Goal: Contribute content: Contribute content

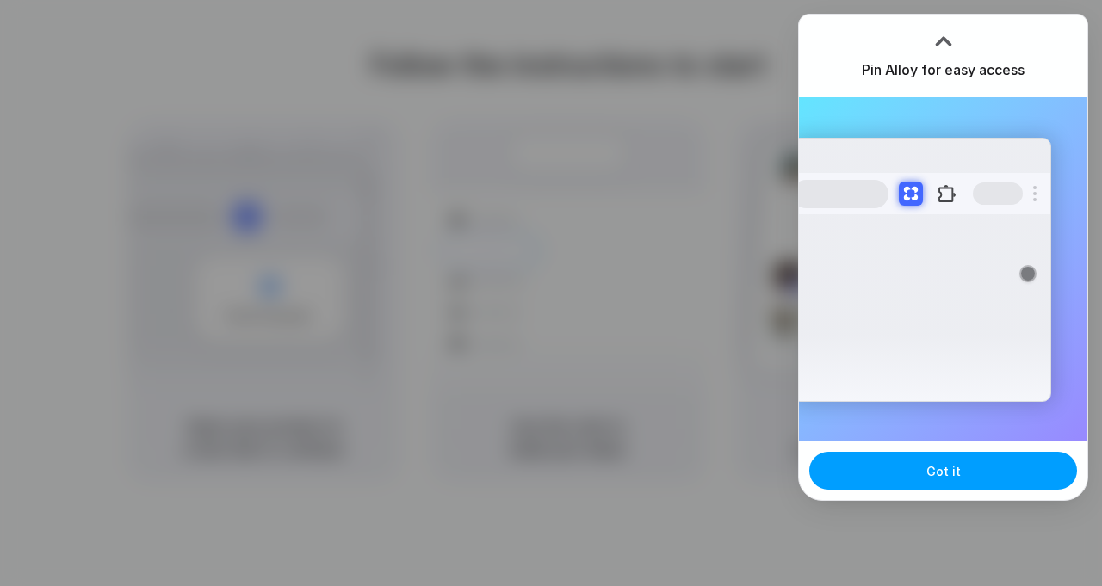
click at [965, 472] on button "Got it" at bounding box center [943, 471] width 268 height 38
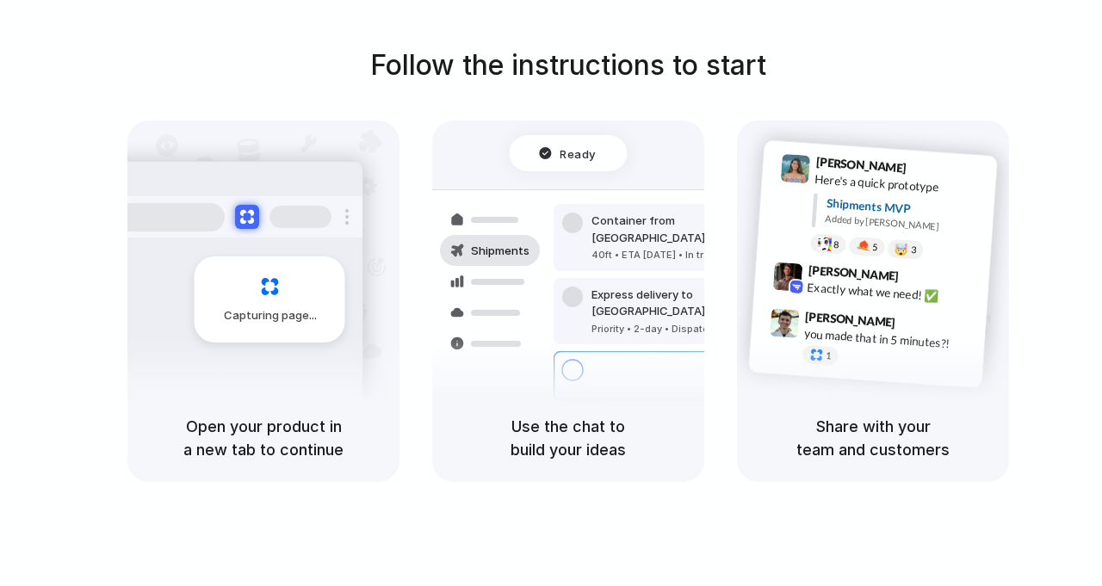
click at [561, 278] on div "Express delivery to NYC Priority • 2-day • Dispatched" at bounding box center [669, 311] width 232 height 67
click at [571, 435] on h5 "Use the chat to build your ideas" at bounding box center [568, 438] width 231 height 46
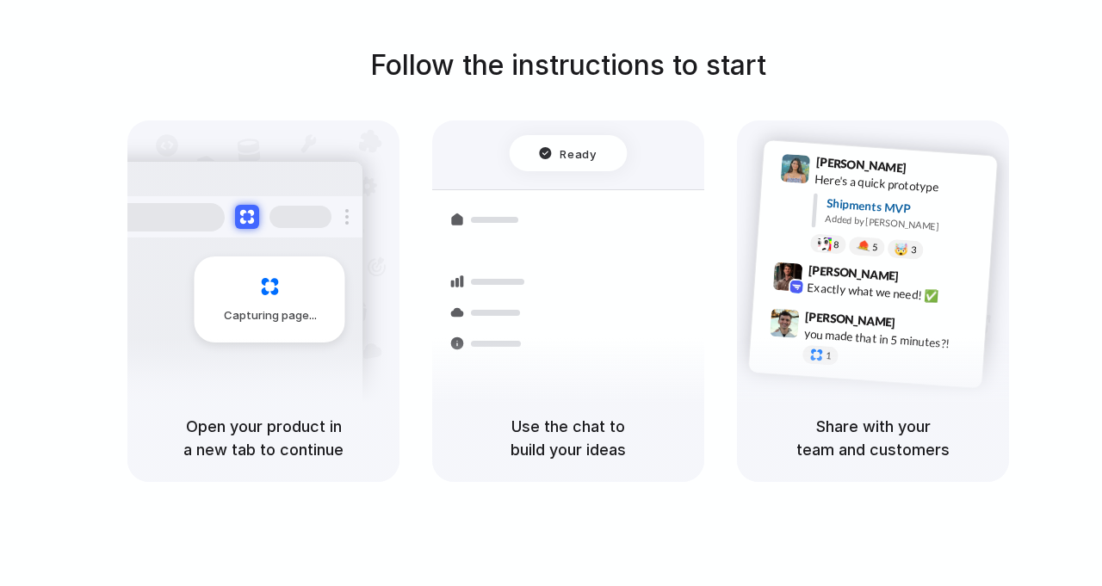
click at [568, 156] on span "Ready" at bounding box center [578, 153] width 36 height 17
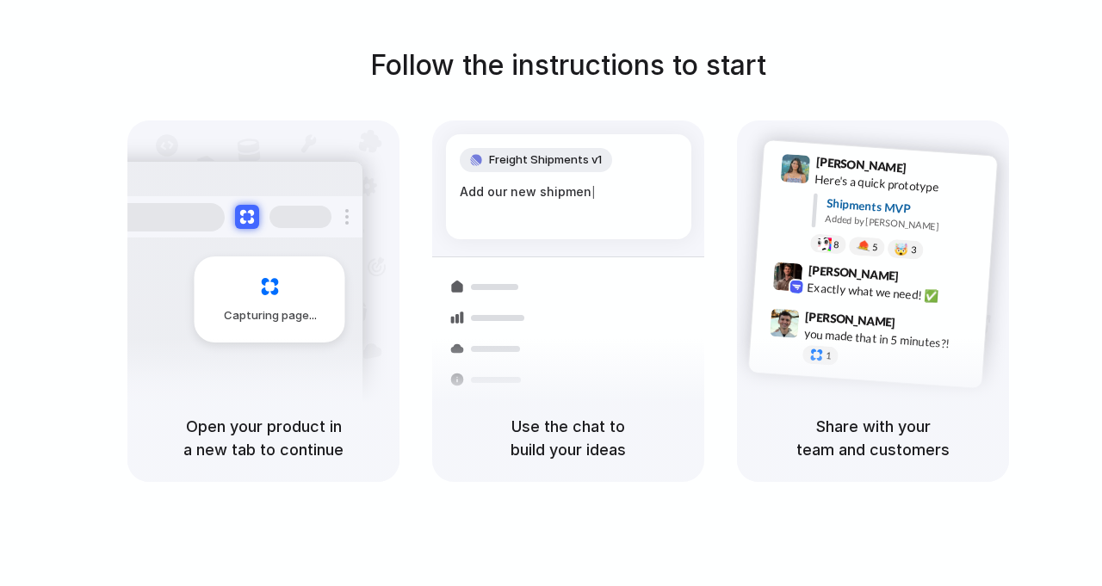
click at [271, 287] on div "Capturing page" at bounding box center [270, 299] width 151 height 86
click at [599, 209] on div "Add our new shipments tab based on the |" at bounding box center [569, 200] width 218 height 37
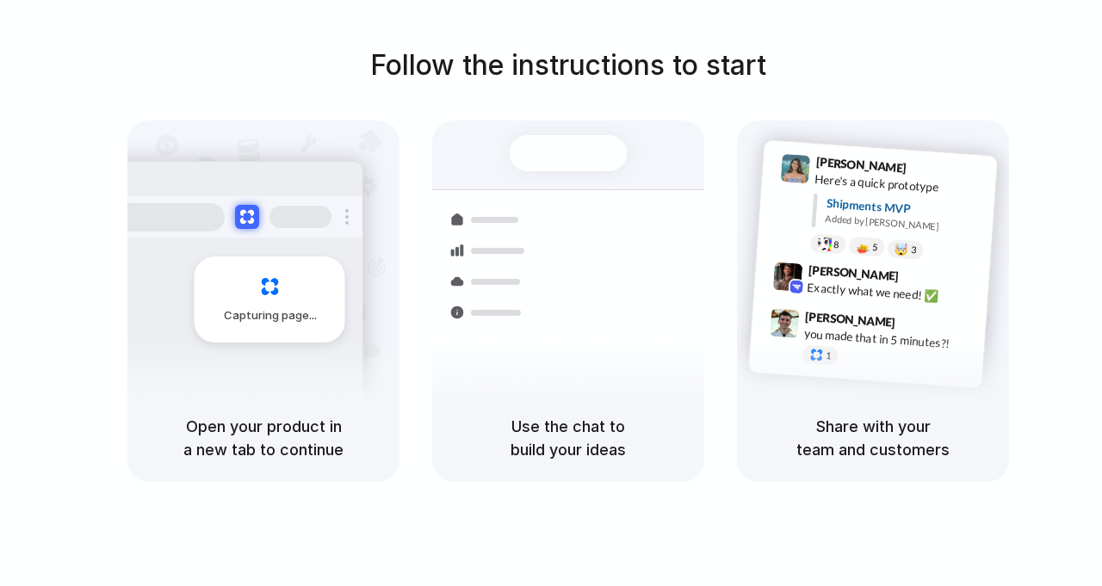
click at [1014, 271] on div "Follow the instructions to start Capturing page Open your product in a new tab …" at bounding box center [568, 263] width 1102 height 437
click at [916, 313] on div "Simon Kubica 9:47 AM" at bounding box center [890, 323] width 172 height 32
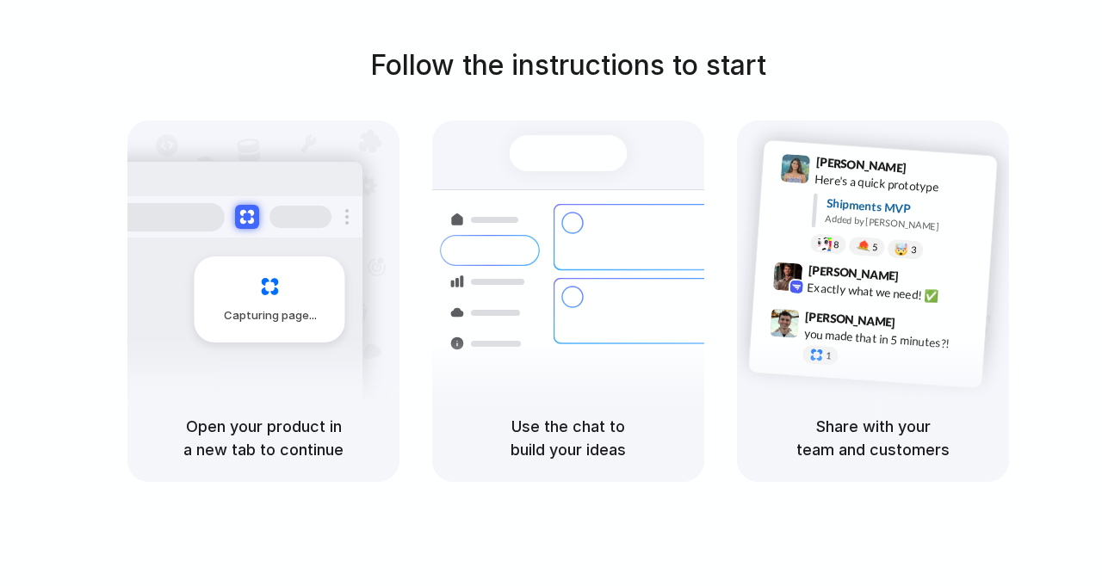
click at [568, 166] on div at bounding box center [568, 154] width 118 height 36
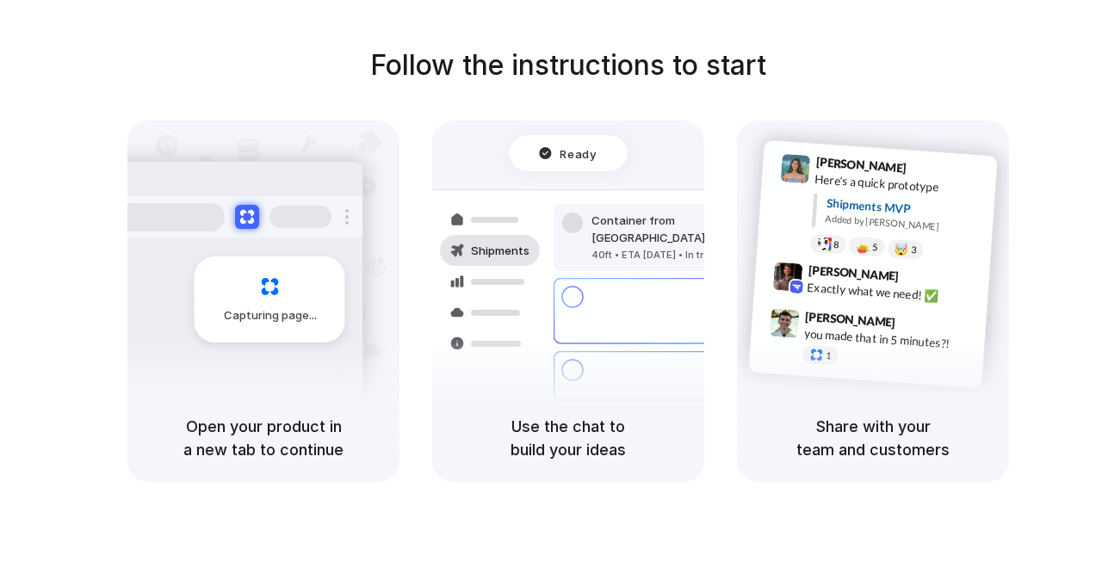
click at [568, 39] on div "Follow the instructions to start Capturing page Open your product in a new tab …" at bounding box center [568, 310] width 1136 height 621
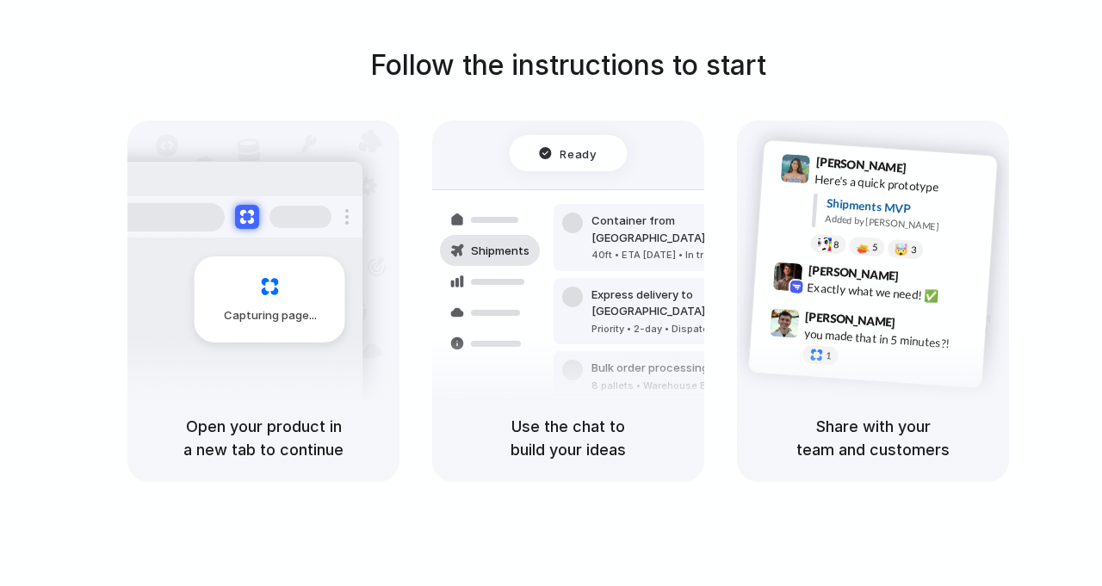
click at [550, 442] on h5 "Use the chat to build your ideas" at bounding box center [568, 438] width 231 height 46
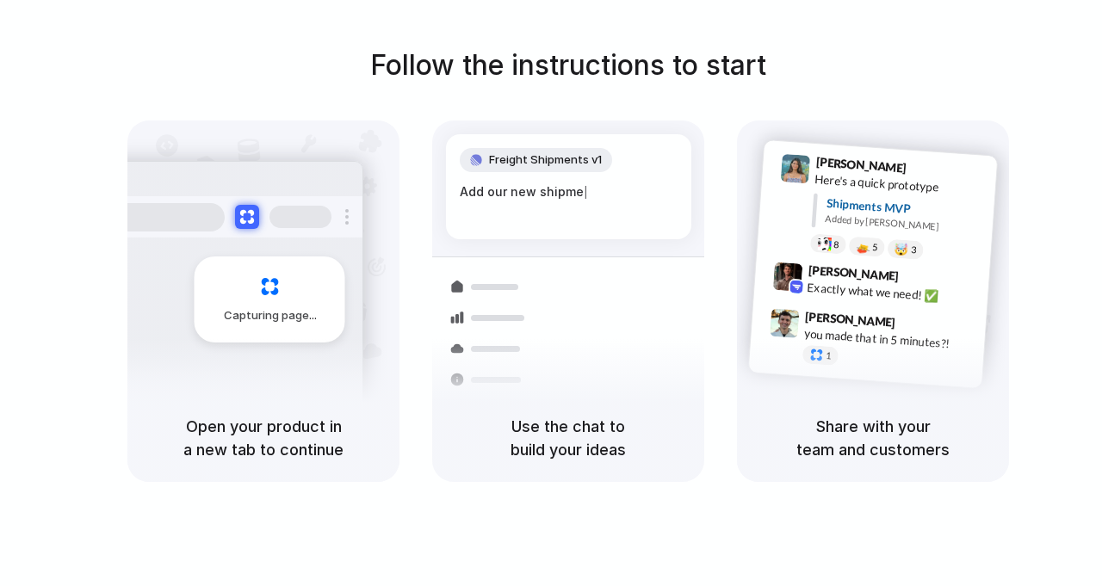
click at [263, 300] on div "Capturing page" at bounding box center [270, 299] width 151 height 86
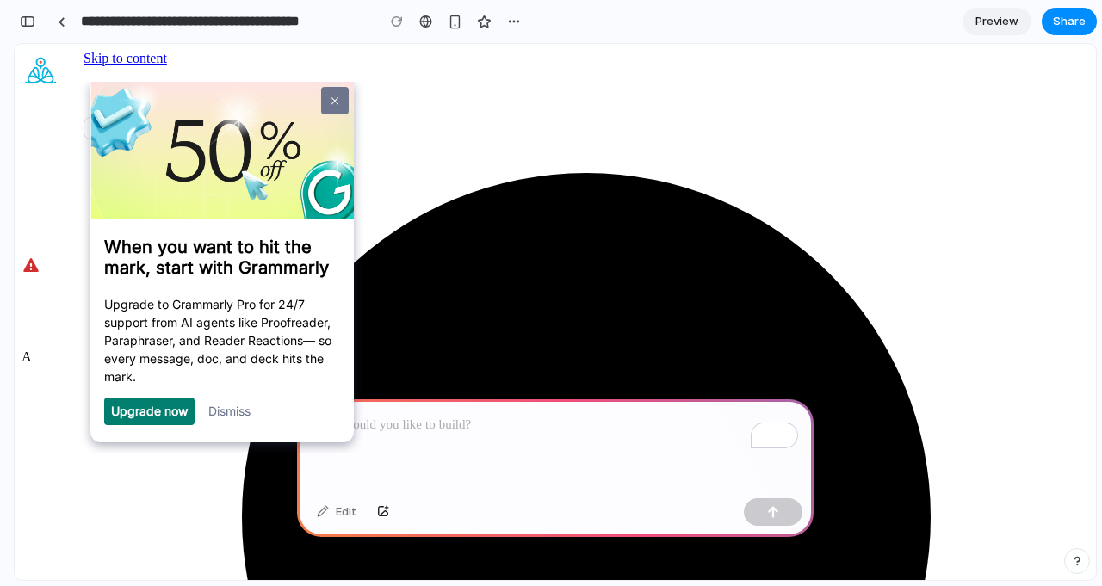
click at [337, 100] on link at bounding box center [334, 100] width 28 height 28
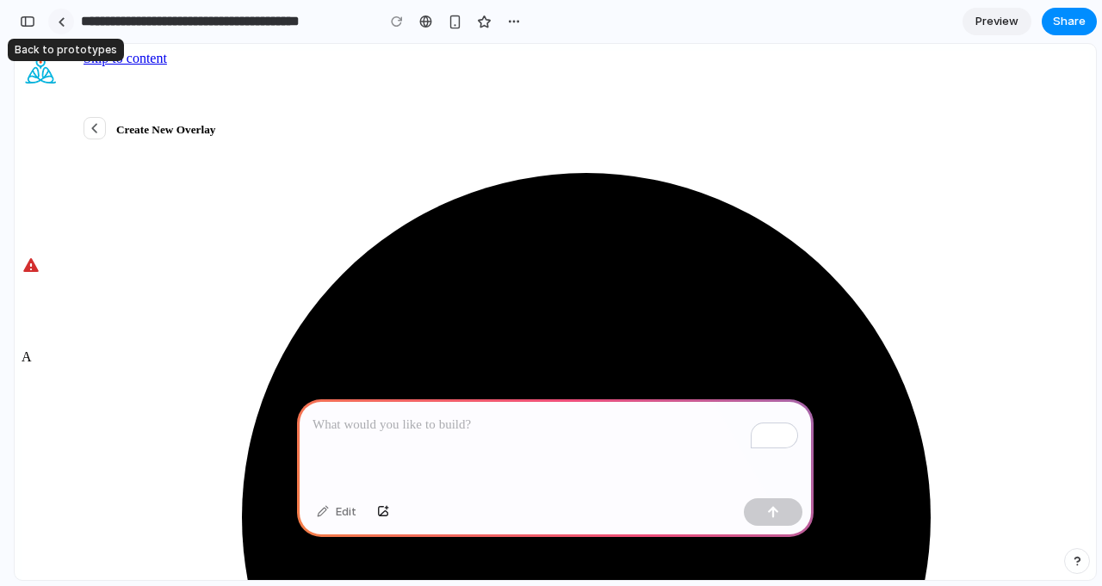
click at [64, 24] on div at bounding box center [62, 21] width 8 height 9
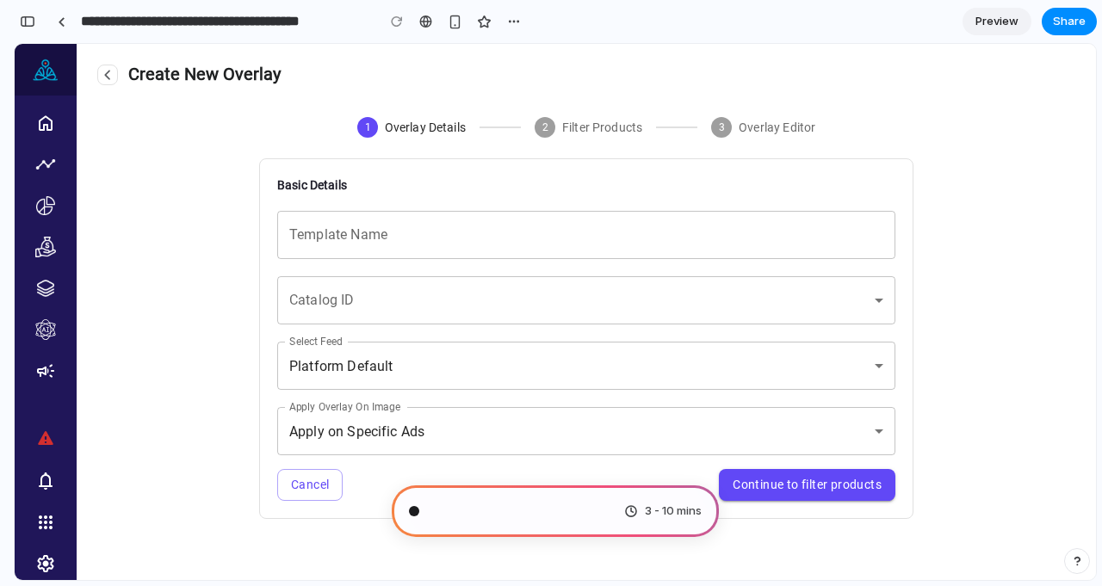
scroll to position [843, 0]
type input "**********"
